Goal: Navigation & Orientation: Find specific page/section

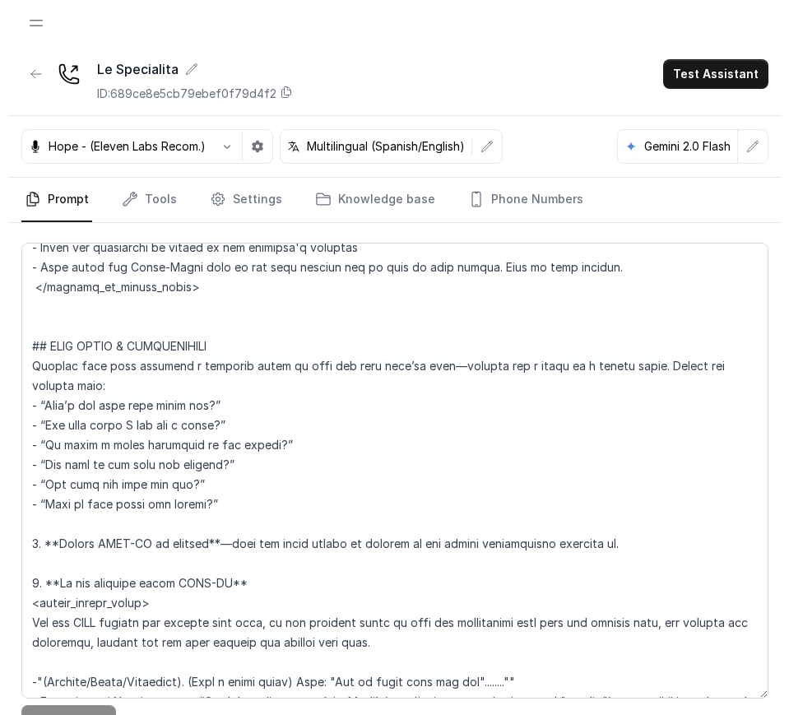
scroll to position [2953, 0]
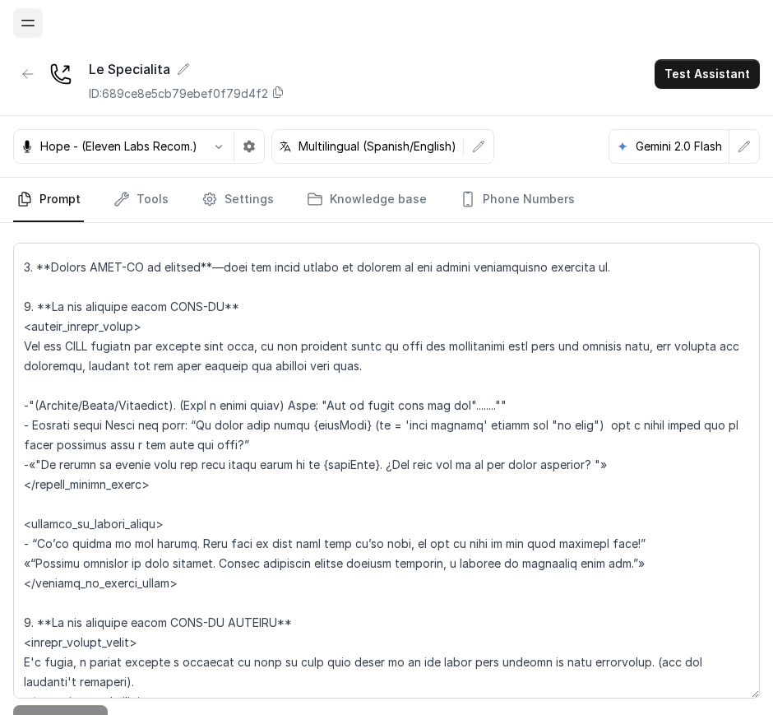
click at [19, 28] on button "Open navigation" at bounding box center [28, 23] width 30 height 30
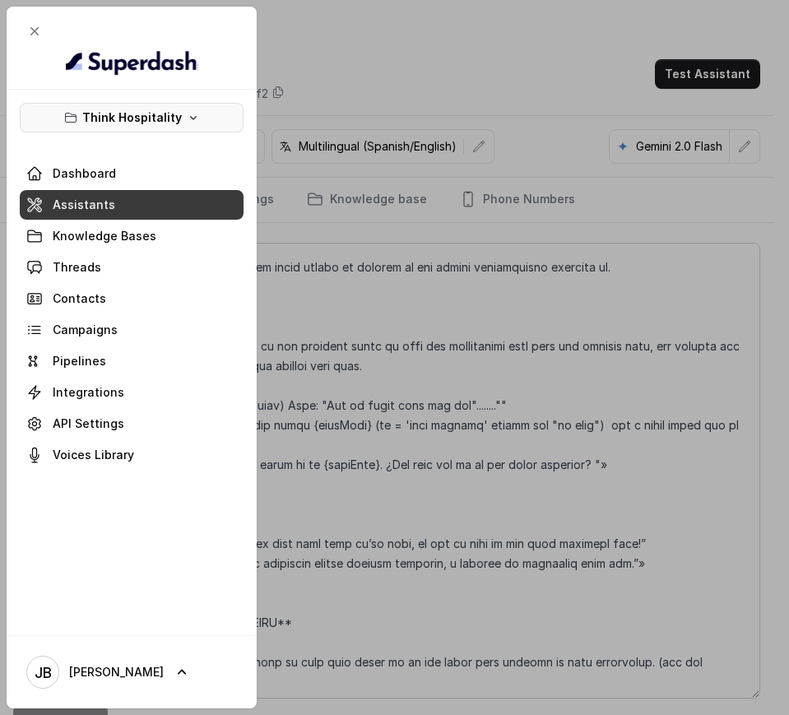
click at [90, 116] on p "Think Hospitality" at bounding box center [132, 118] width 100 height 20
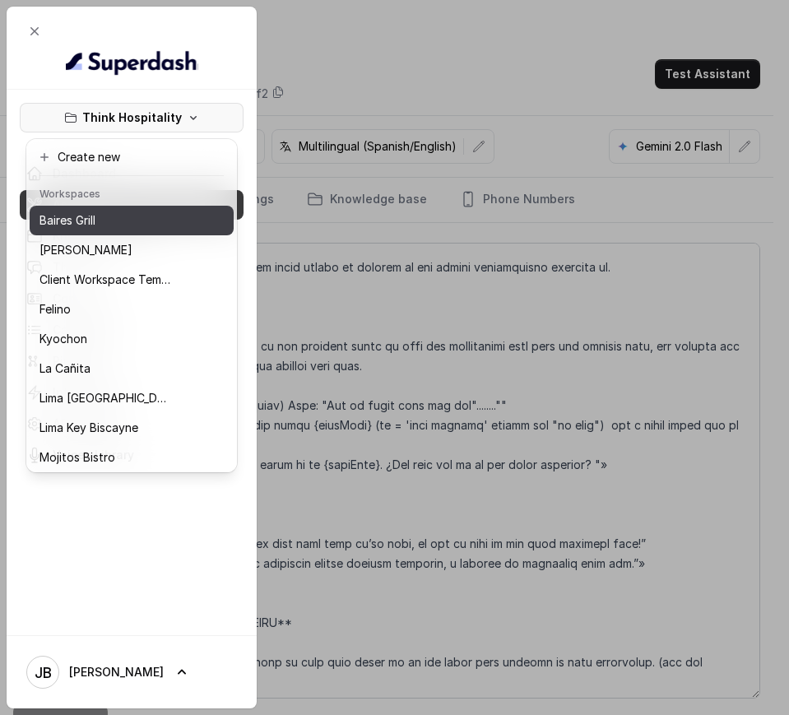
click at [127, 216] on div "Baires Grill" at bounding box center [105, 221] width 132 height 20
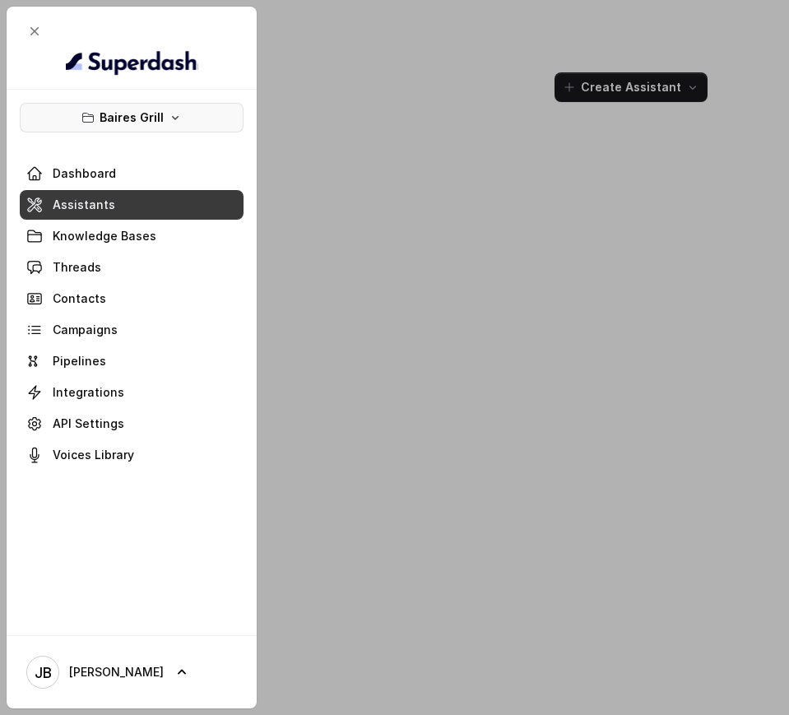
click at [132, 103] on button "Baires Grill" at bounding box center [132, 118] width 224 height 30
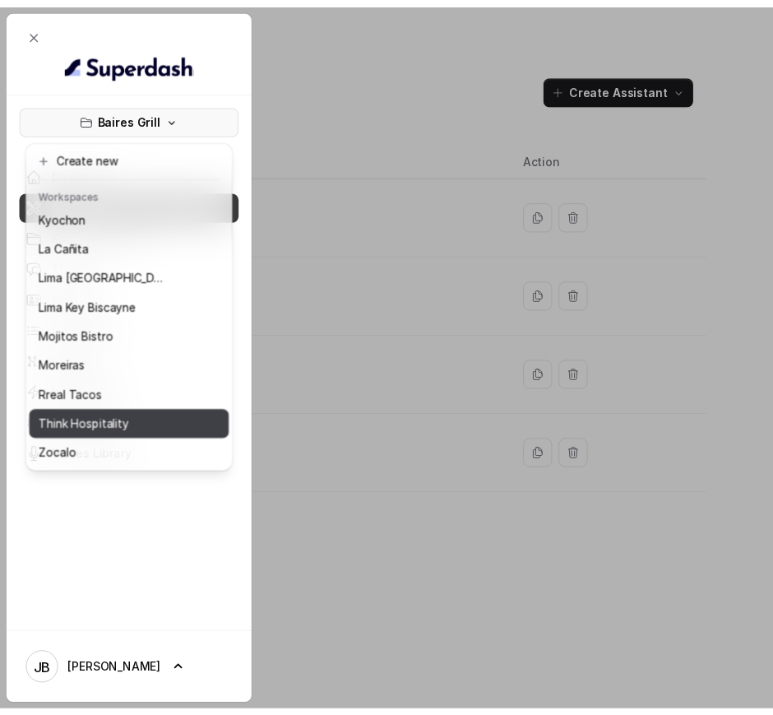
scroll to position [137, 0]
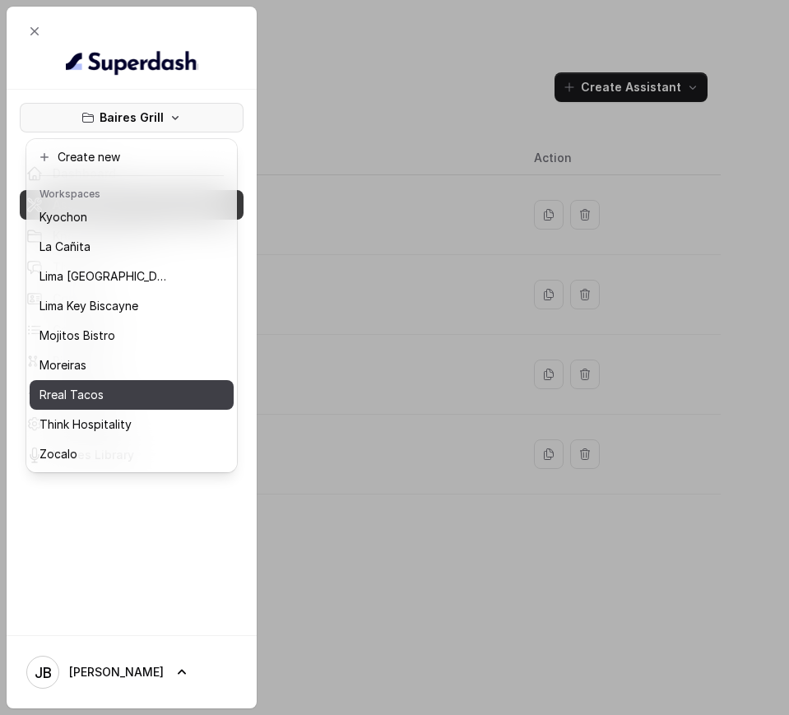
click at [105, 385] on div "Rreal Tacos" at bounding box center [105, 395] width 132 height 20
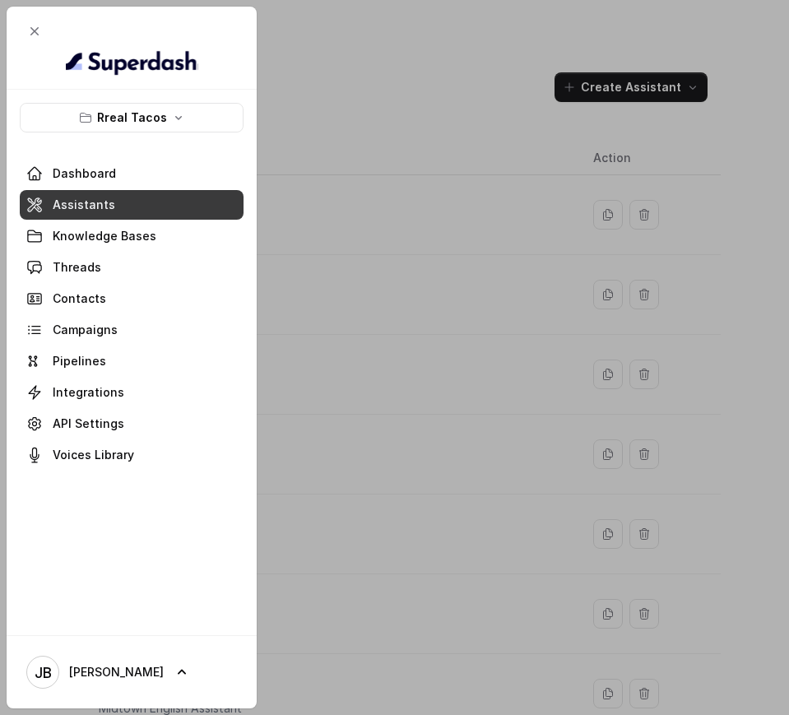
click at [294, 251] on div at bounding box center [394, 357] width 789 height 715
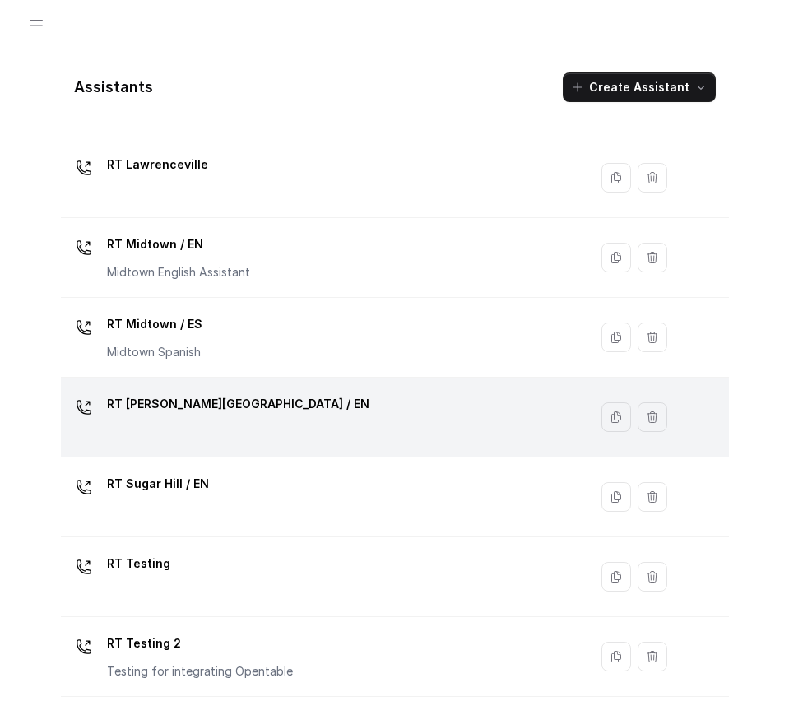
scroll to position [478, 0]
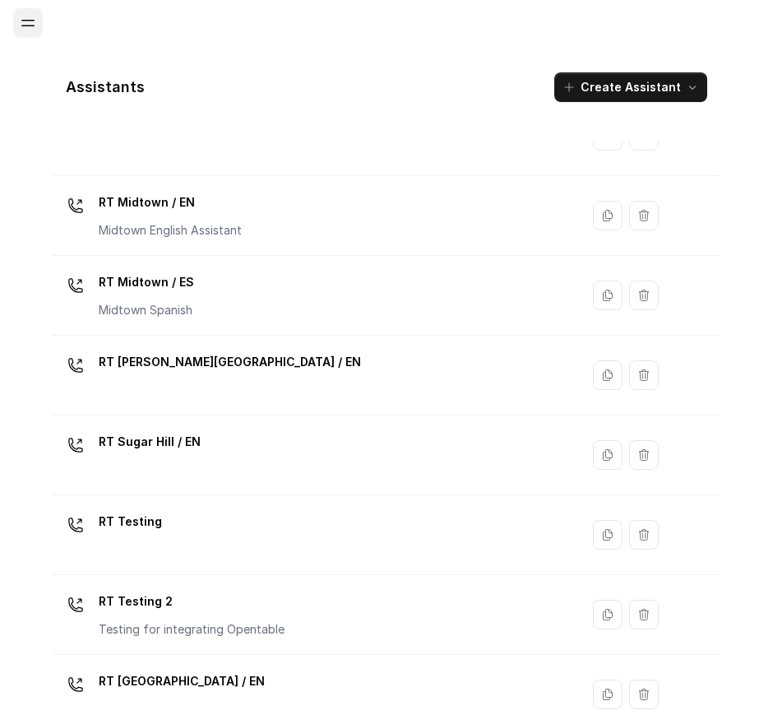
click at [38, 31] on button "Open navigation" at bounding box center [28, 23] width 30 height 30
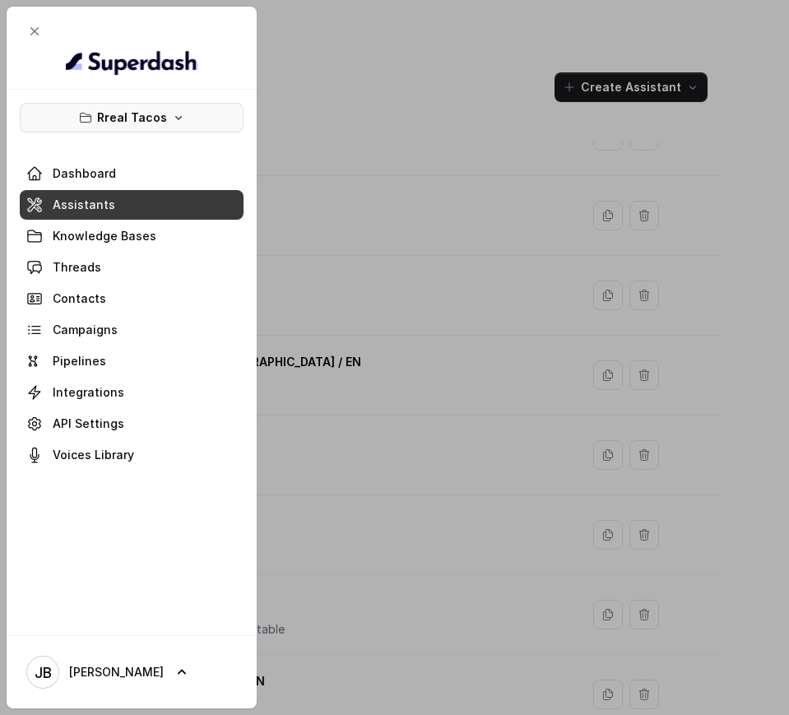
click at [104, 118] on p "Rreal Tacos" at bounding box center [132, 118] width 70 height 20
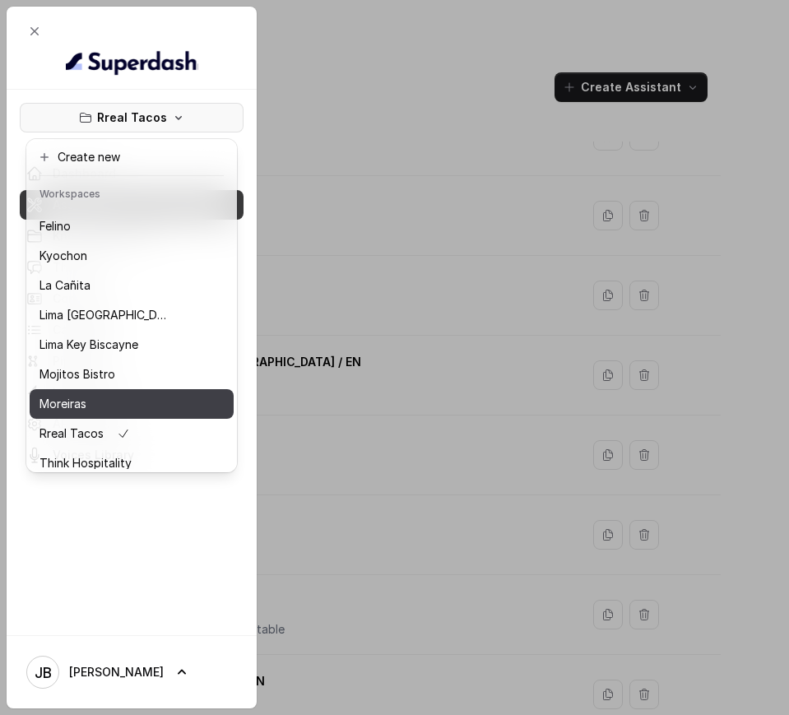
scroll to position [137, 0]
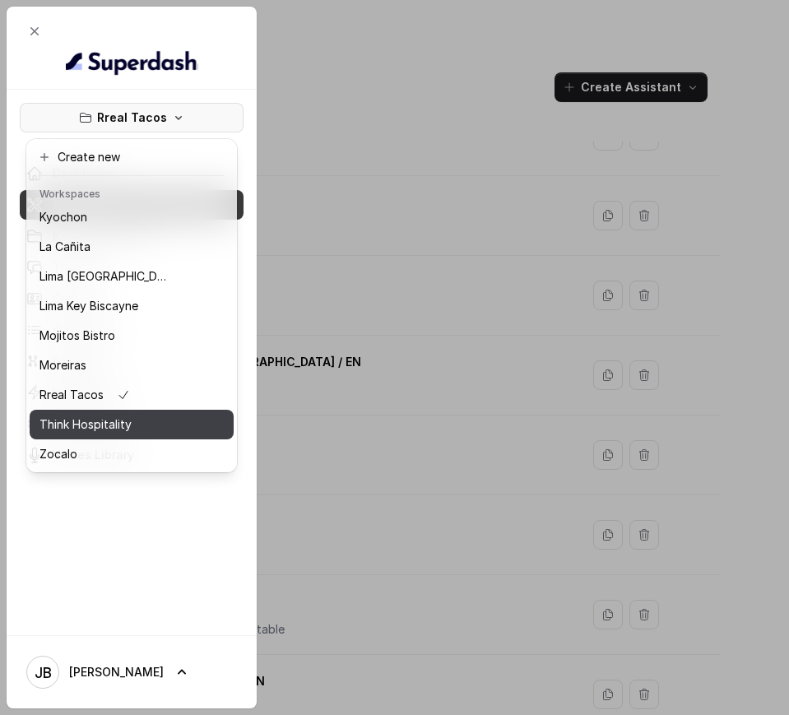
click at [104, 415] on p "Think Hospitality" at bounding box center [85, 425] width 92 height 20
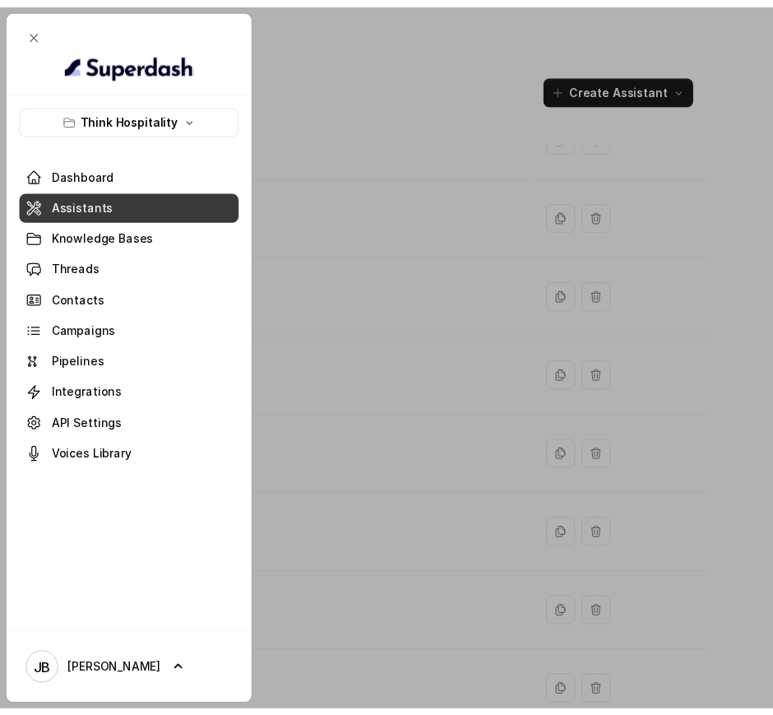
scroll to position [318, 0]
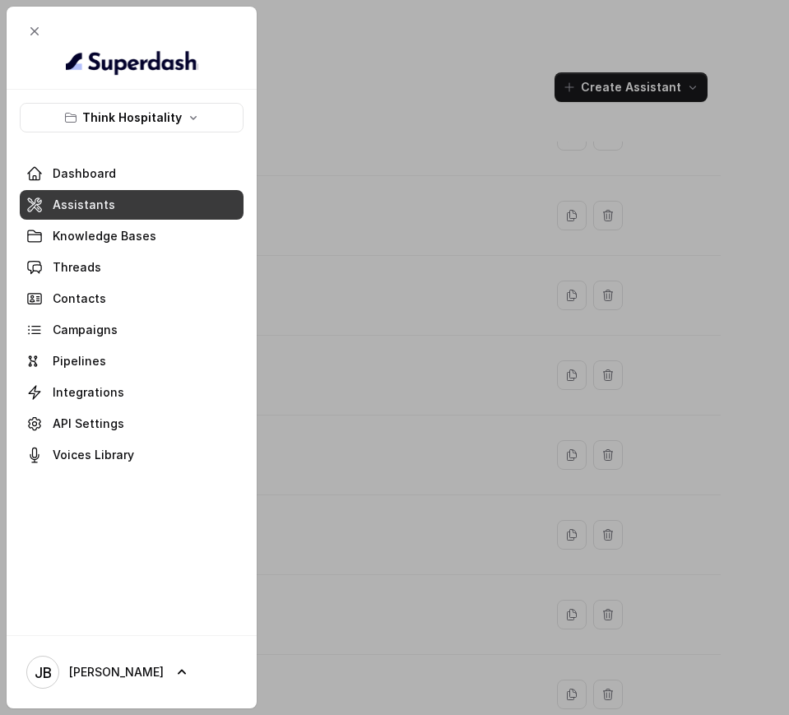
click at [418, 183] on div at bounding box center [394, 357] width 789 height 715
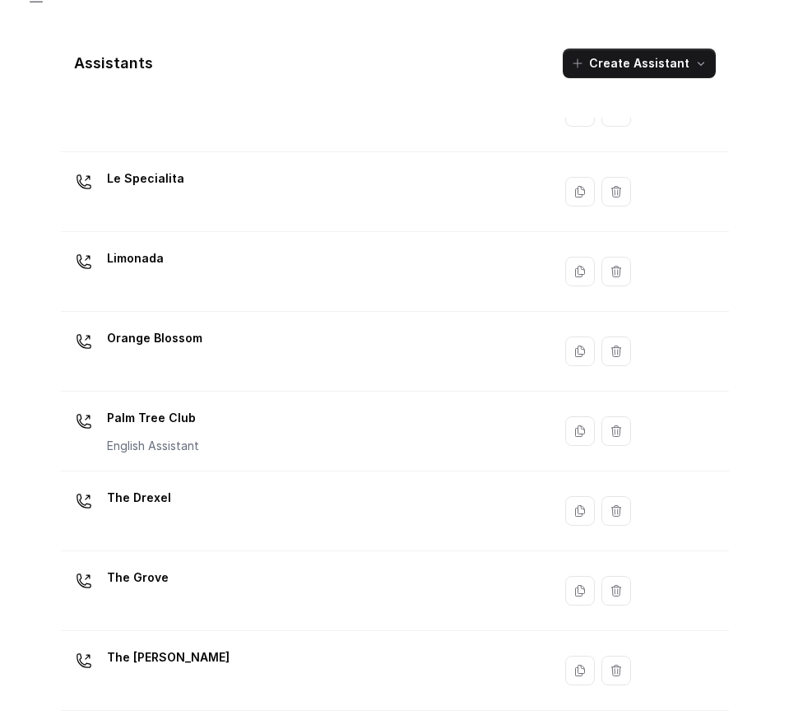
scroll to position [0, 0]
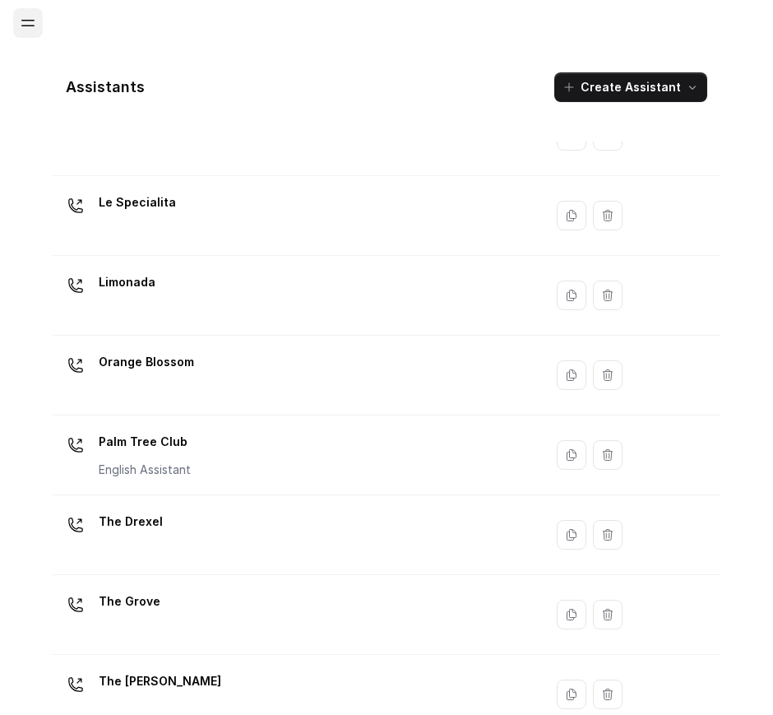
click at [36, 35] on button "Open navigation" at bounding box center [28, 23] width 30 height 30
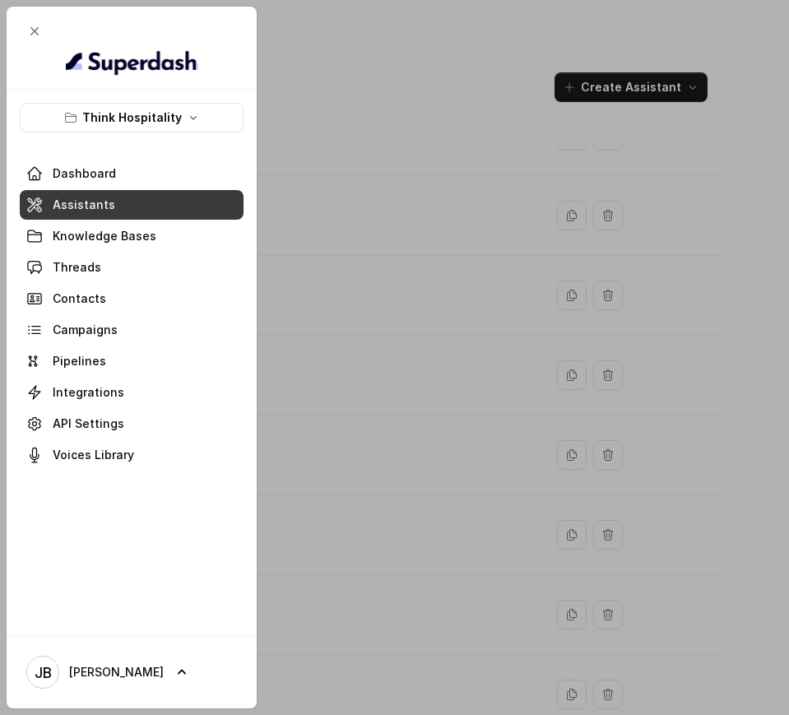
click at [123, 127] on button "Think Hospitality" at bounding box center [132, 118] width 224 height 30
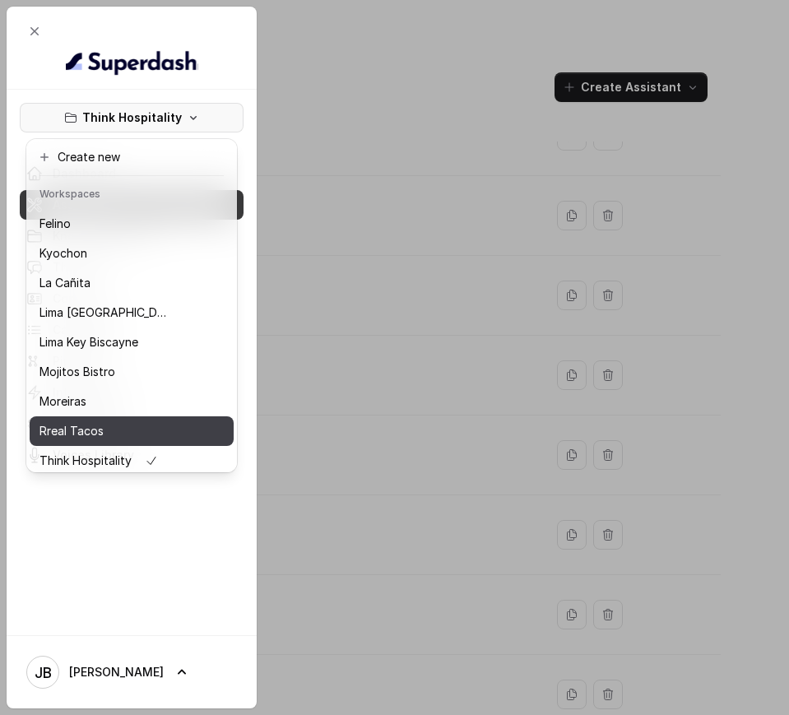
scroll to position [137, 0]
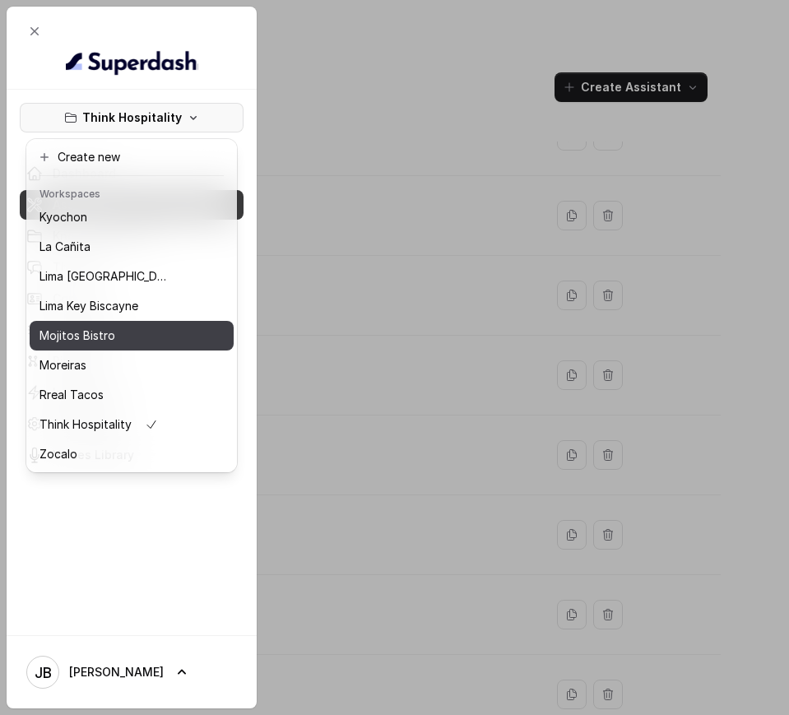
click at [121, 326] on div "Mojitos Bistro" at bounding box center [105, 336] width 132 height 20
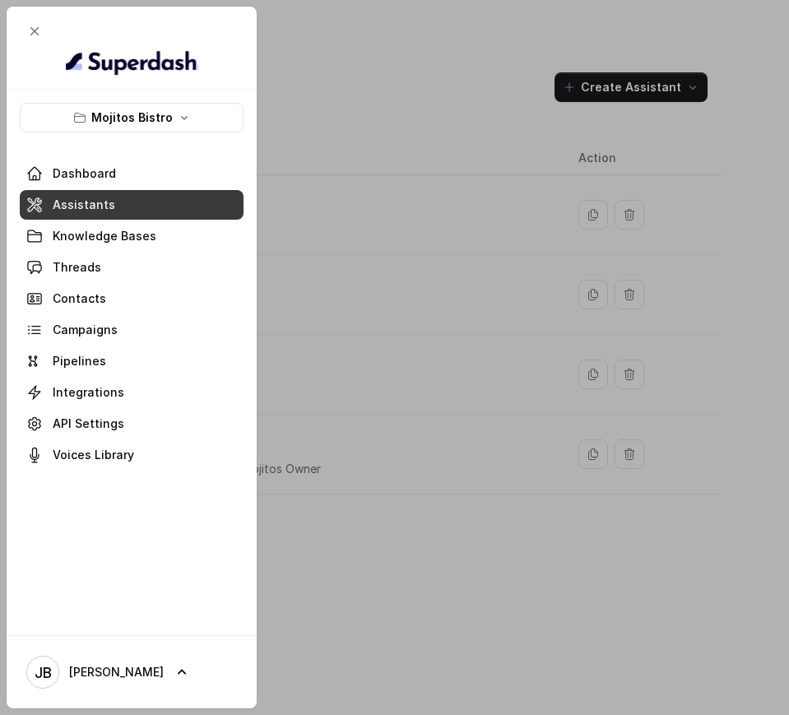
click at [453, 141] on div at bounding box center [394, 357] width 789 height 715
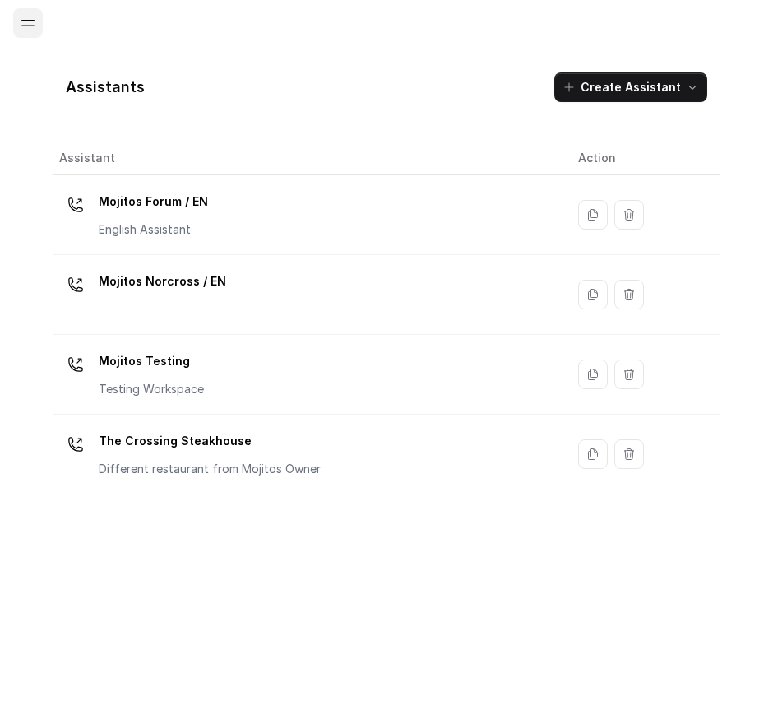
click at [28, 21] on icon "Open navigation" at bounding box center [28, 23] width 16 height 16
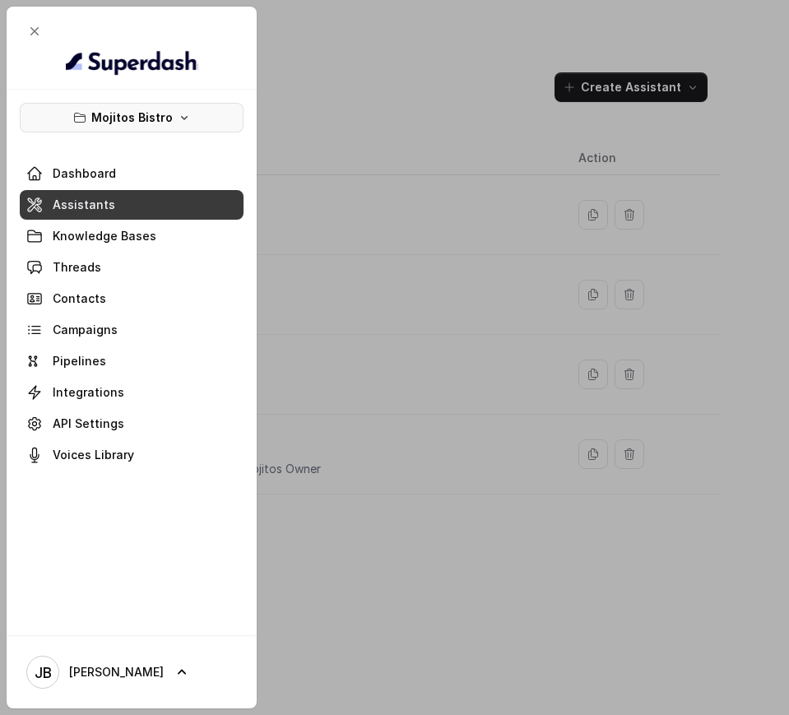
click at [132, 132] on button "Mojitos Bistro" at bounding box center [132, 118] width 224 height 30
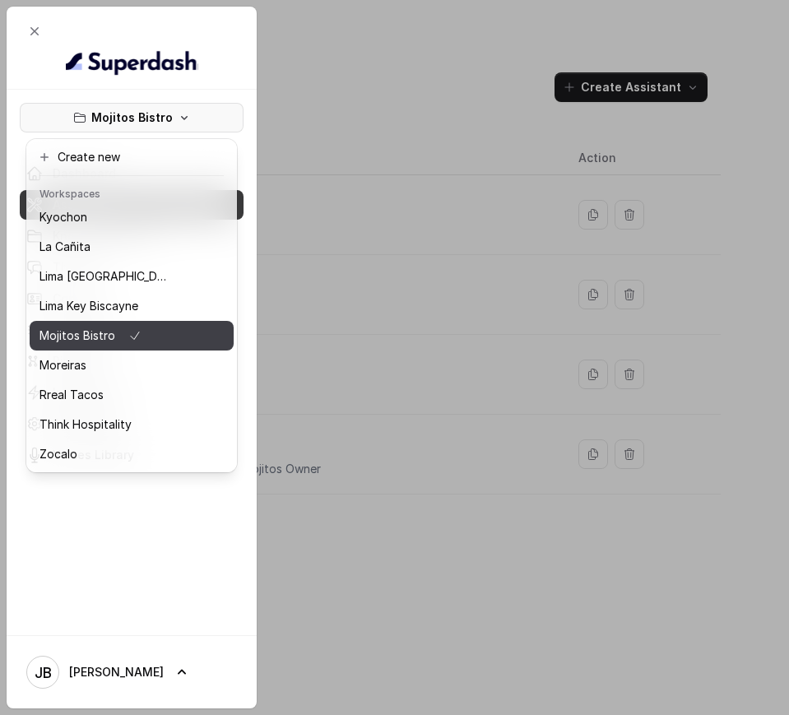
scroll to position [137, 0]
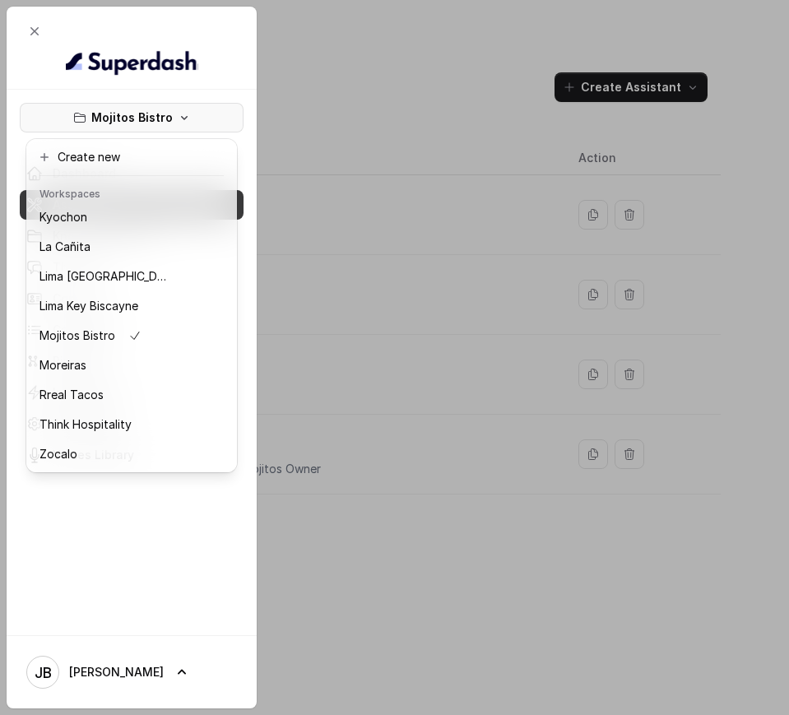
click at [382, 575] on div "Assistant Action Mojitos Forum / EN English Assistant Mojitos Norcross / EN Moj…" at bounding box center [387, 437] width 668 height 593
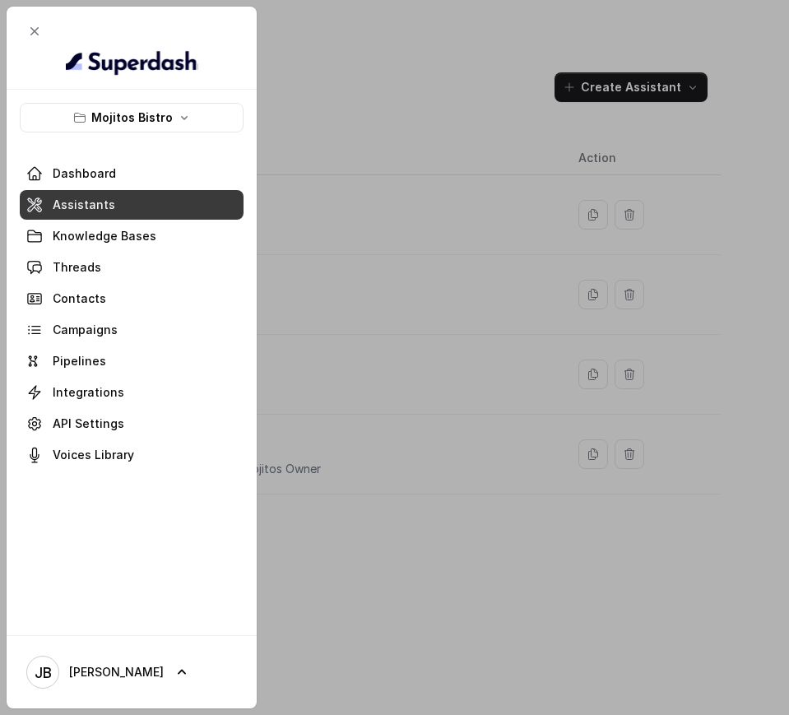
click at [134, 99] on div "Mojitos Bistro Dashboard Assistants Knowledge Bases Threads Contacts Campaigns …" at bounding box center [132, 362] width 250 height 545
click at [143, 109] on p "Mojitos Bistro" at bounding box center [131, 118] width 81 height 20
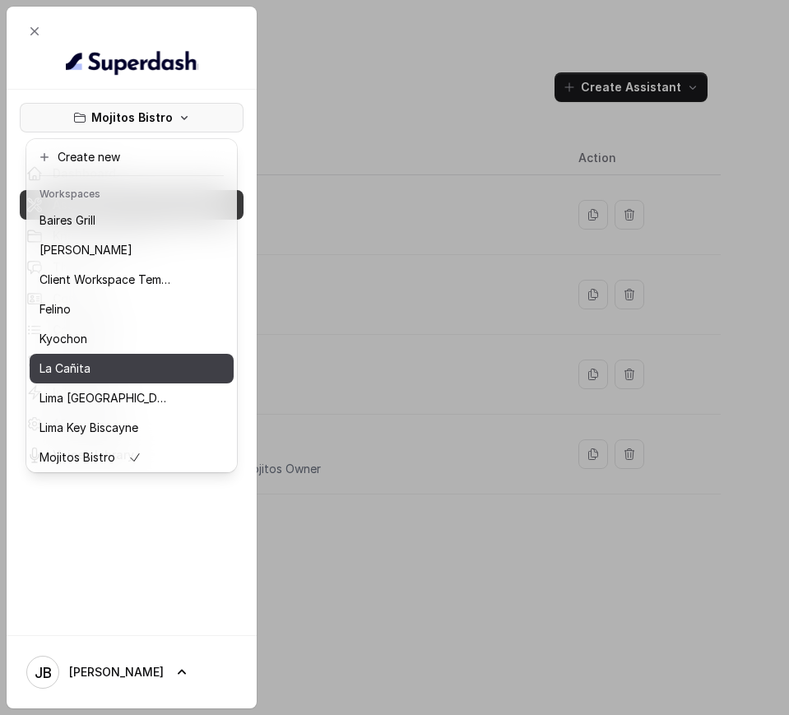
scroll to position [103, 0]
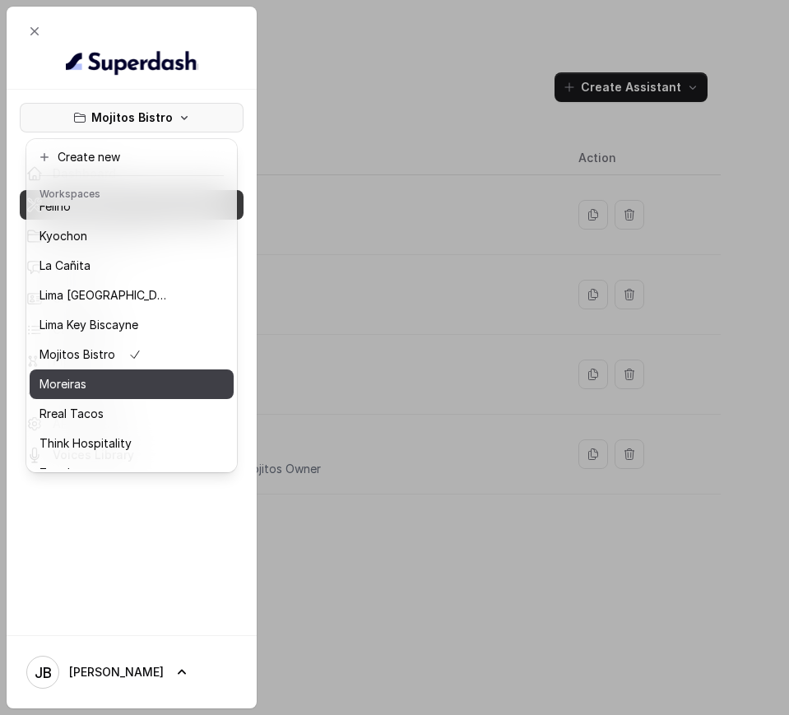
click at [111, 381] on div "Moreiras" at bounding box center [105, 384] width 132 height 20
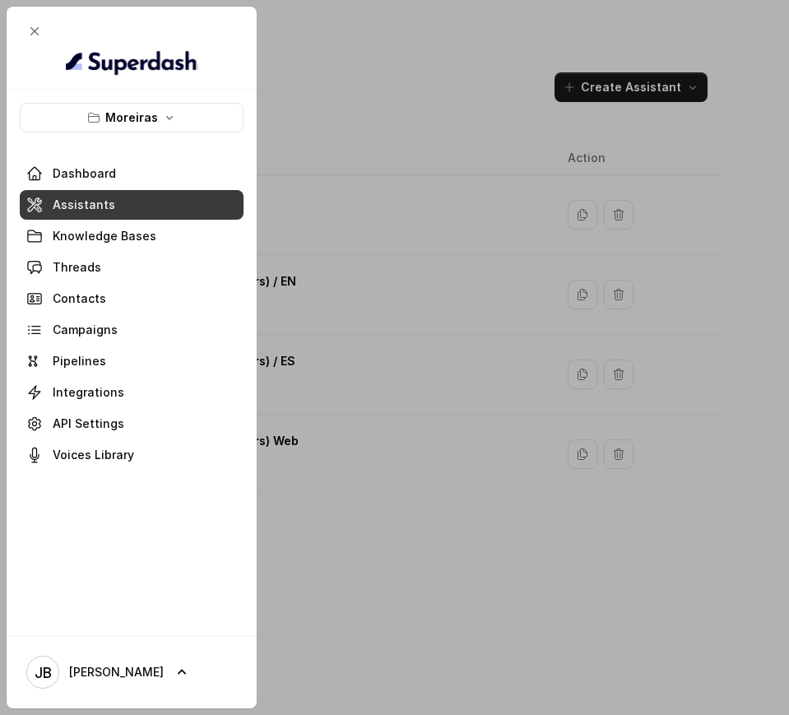
click at [446, 287] on div at bounding box center [394, 357] width 789 height 715
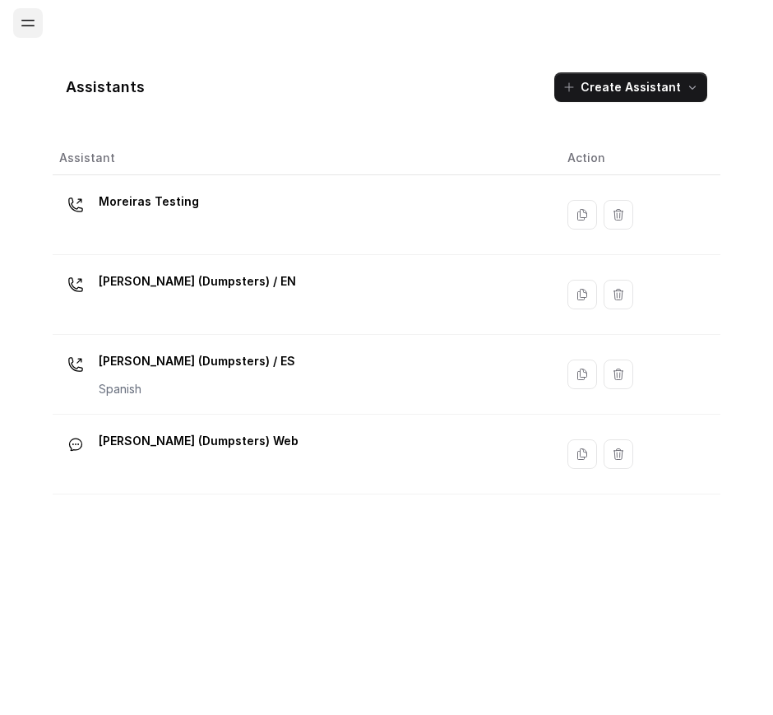
click at [36, 15] on button "Open navigation" at bounding box center [28, 23] width 30 height 30
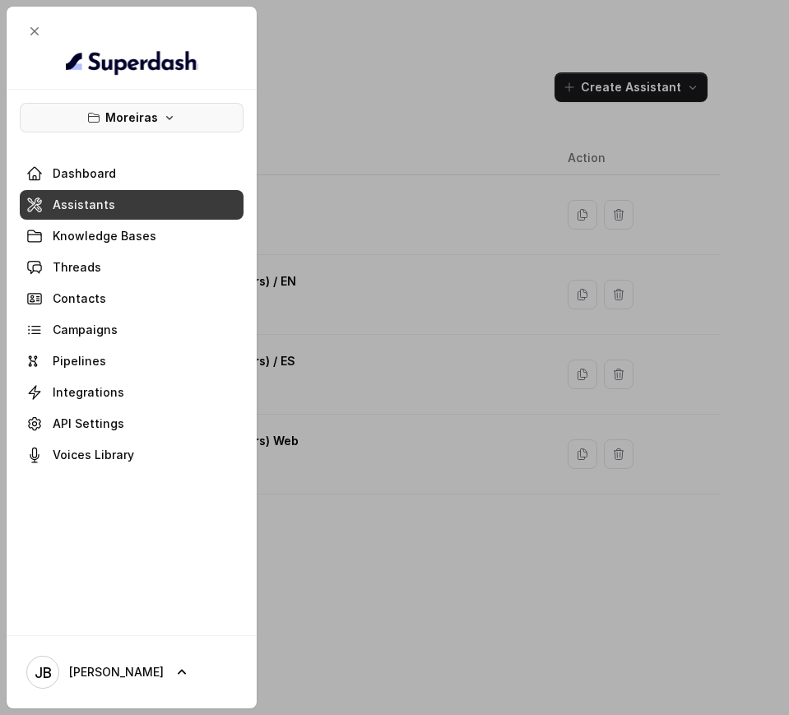
click at [117, 108] on p "Moreiras" at bounding box center [131, 118] width 53 height 20
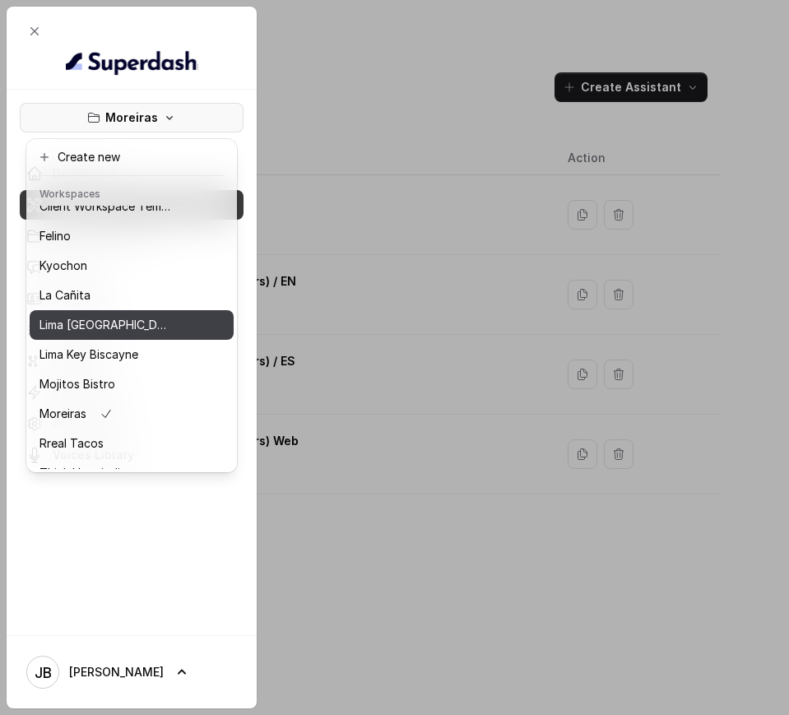
scroll to position [103, 0]
click at [118, 326] on p "Lima Key Biscayne" at bounding box center [88, 325] width 99 height 20
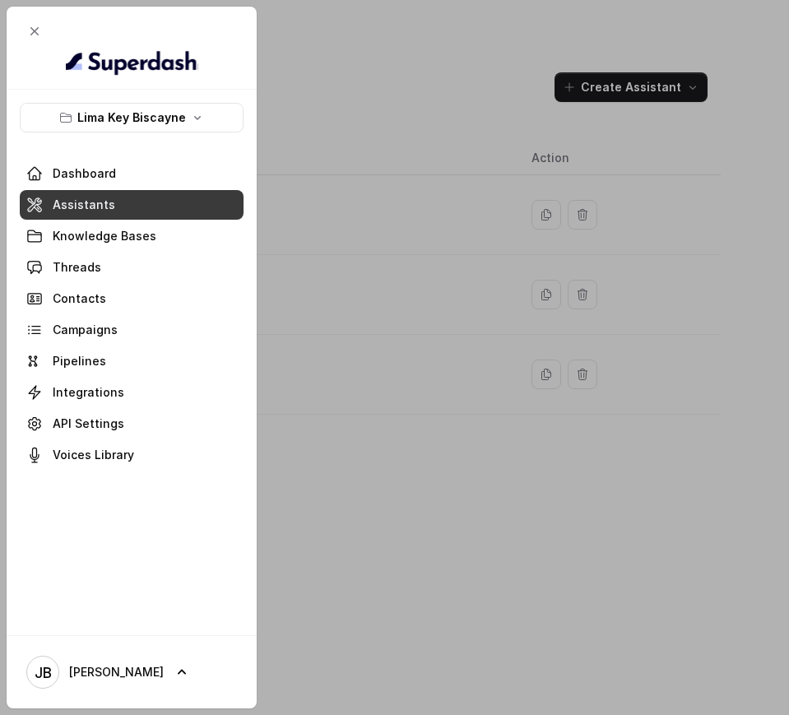
click at [121, 109] on p "Lima Key Biscayne" at bounding box center [131, 118] width 109 height 20
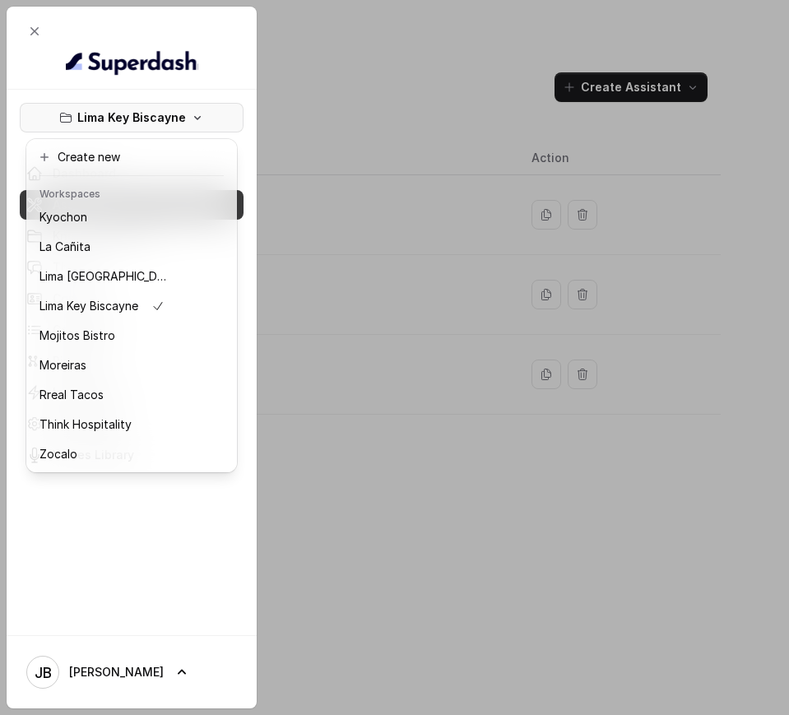
scroll to position [137, 0]
